Goal: Check status

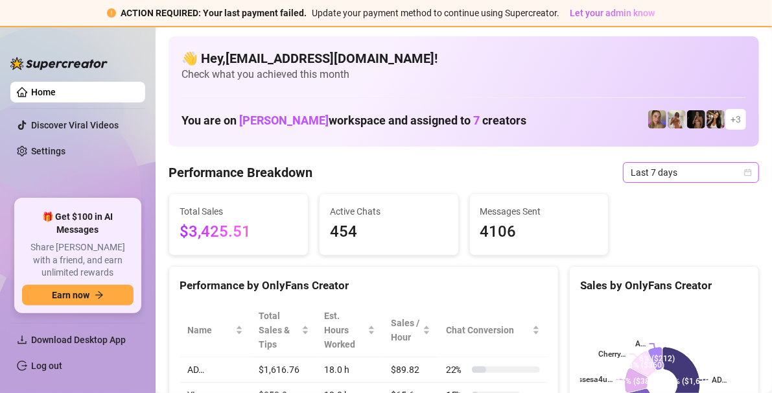
click at [744, 170] on icon "calendar" at bounding box center [748, 172] width 8 height 8
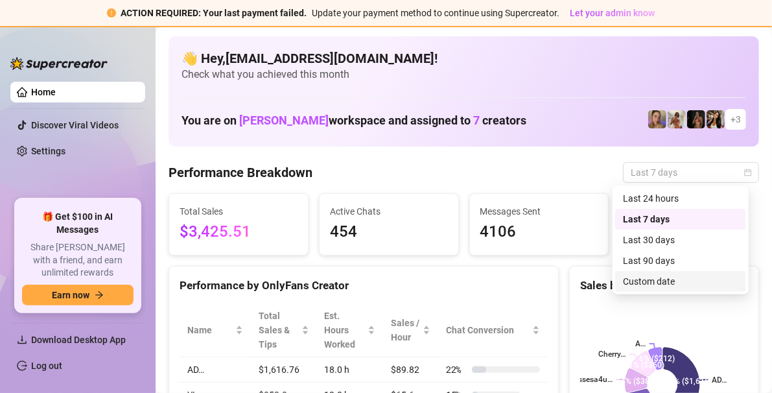
click at [656, 281] on div "Custom date" at bounding box center [680, 281] width 115 height 14
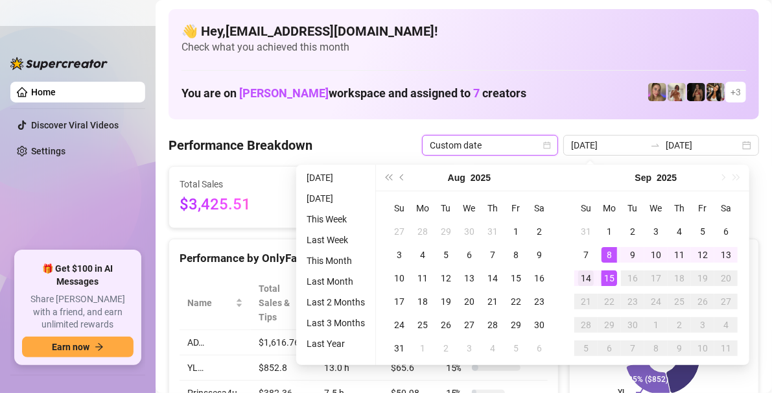
type input "[DATE]"
click at [590, 277] on div "14" at bounding box center [586, 278] width 16 height 16
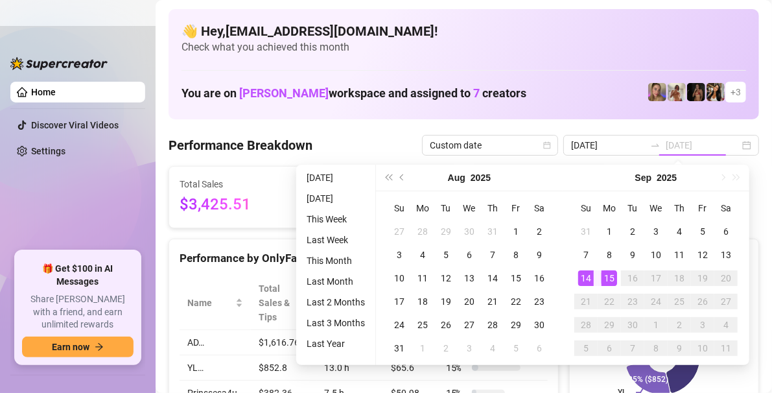
click at [611, 277] on div "15" at bounding box center [609, 278] width 16 height 16
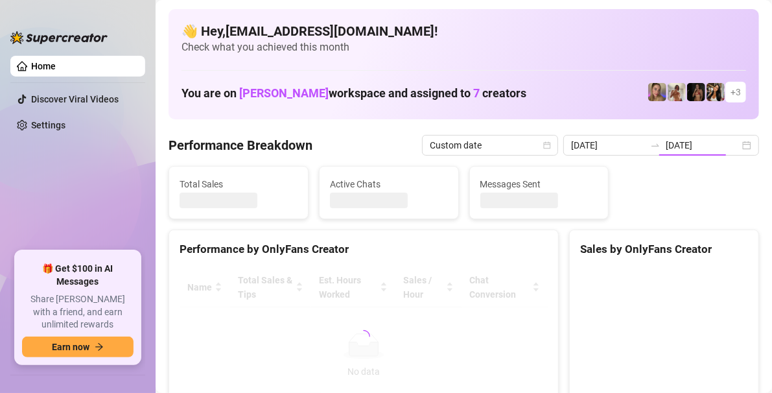
type input "[DATE]"
